Goal: Task Accomplishment & Management: Check status

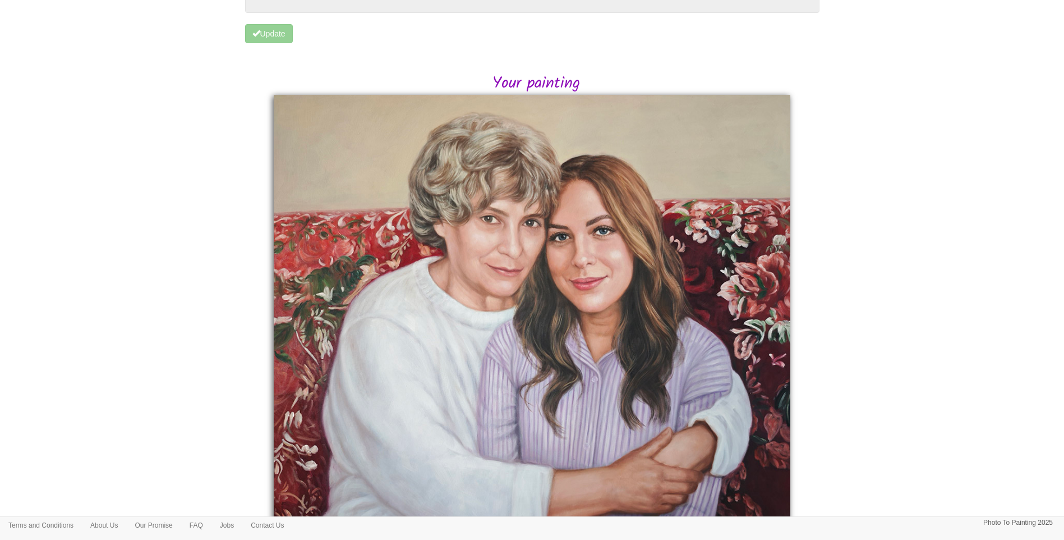
scroll to position [221, 0]
